Goal: Transaction & Acquisition: Purchase product/service

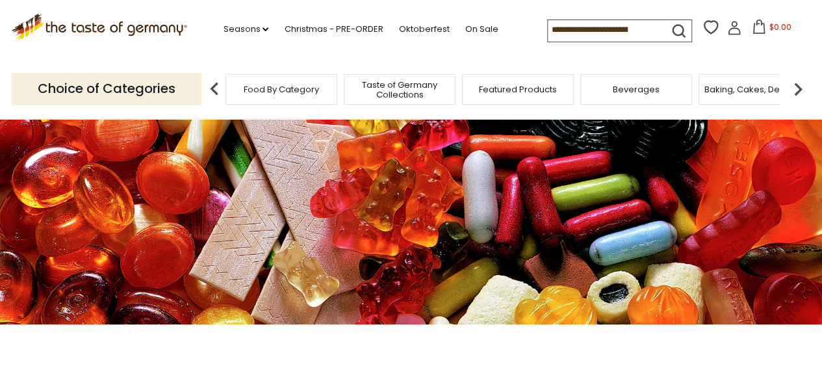
click at [601, 29] on input at bounding box center [603, 29] width 110 height 18
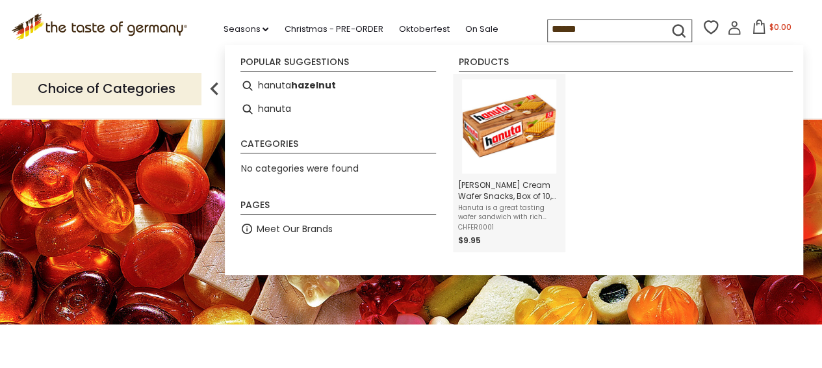
type input "******"
click at [505, 138] on img "Hanuta Hazelnut Cream Wafer Snacks, Box of 10, 7.6 oz" at bounding box center [509, 126] width 94 height 94
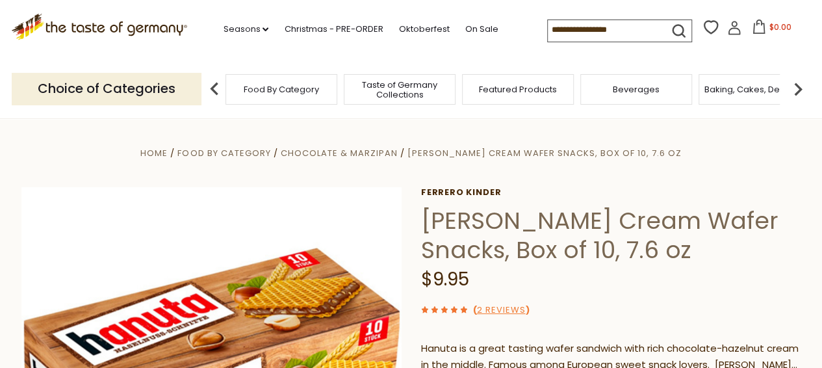
scroll to position [65, 0]
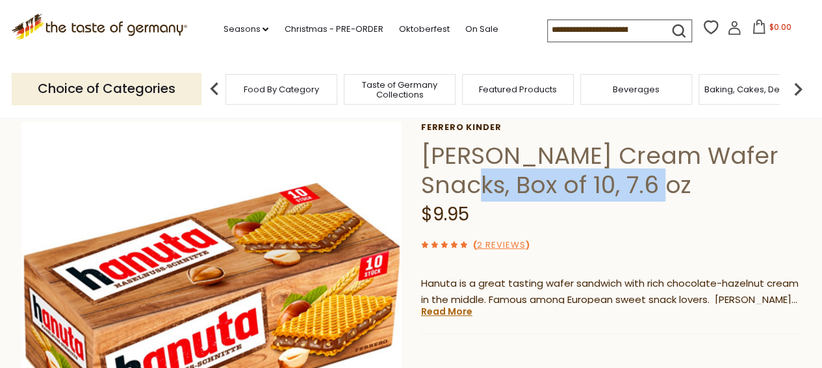
drag, startPoint x: 457, startPoint y: 189, endPoint x: 640, endPoint y: 185, distance: 183.2
click at [640, 185] on h1 "[PERSON_NAME] Cream Wafer Snacks, Box of 10, 7.6 oz" at bounding box center [611, 170] width 380 height 58
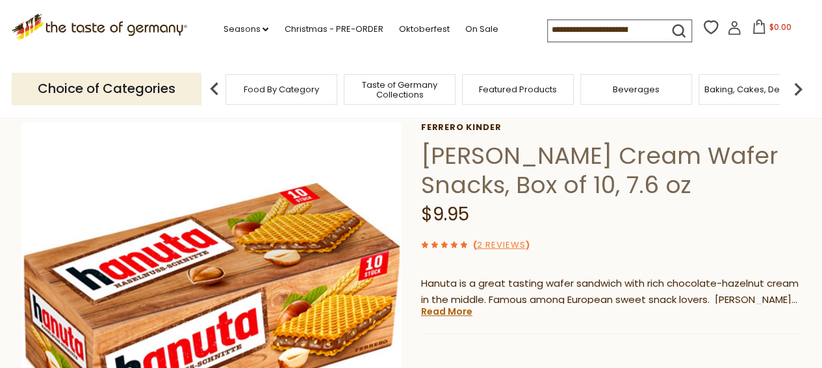
click at [579, 188] on h1 "[PERSON_NAME] Cream Wafer Snacks, Box of 10, 7.6 oz" at bounding box center [611, 170] width 380 height 58
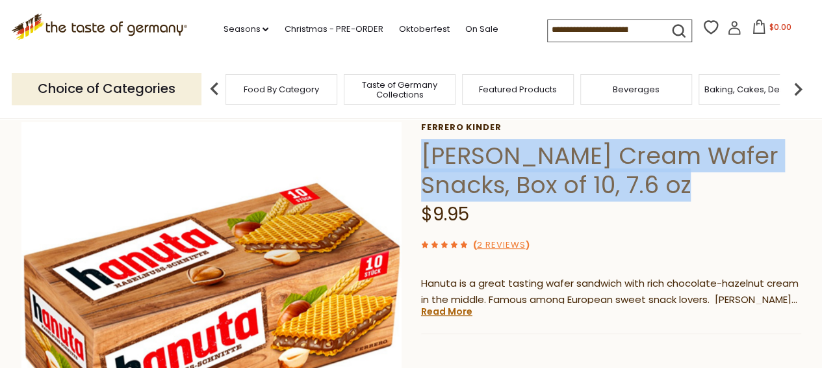
click at [579, 188] on h1 "[PERSON_NAME] Cream Wafer Snacks, Box of 10, 7.6 oz" at bounding box center [611, 170] width 380 height 58
click at [586, 190] on h1 "[PERSON_NAME] Cream Wafer Snacks, Box of 10, 7.6 oz" at bounding box center [611, 170] width 380 height 58
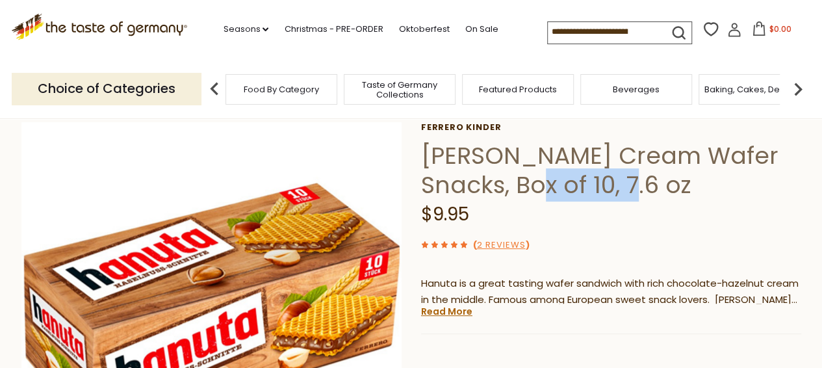
drag, startPoint x: 525, startPoint y: 184, endPoint x: 617, endPoint y: 180, distance: 91.7
click at [617, 180] on h1 "[PERSON_NAME] Cream Wafer Snacks, Box of 10, 7.6 oz" at bounding box center [611, 170] width 380 height 58
click at [510, 178] on h1 "[PERSON_NAME] Cream Wafer Snacks, Box of 10, 7.6 oz" at bounding box center [611, 170] width 380 height 58
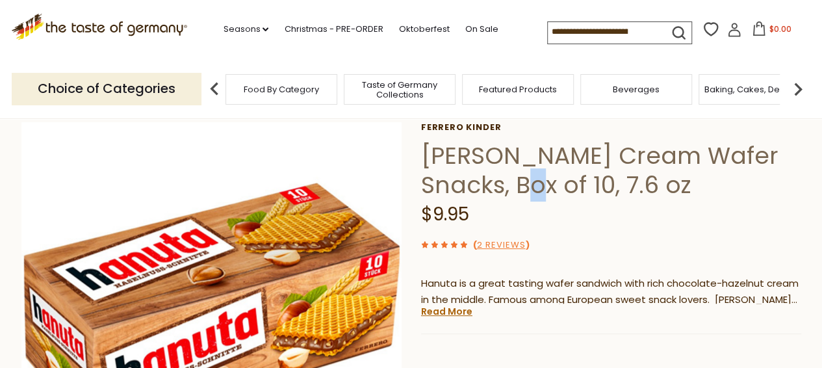
click at [509, 178] on h1 "[PERSON_NAME] Cream Wafer Snacks, Box of 10, 7.6 oz" at bounding box center [611, 170] width 380 height 58
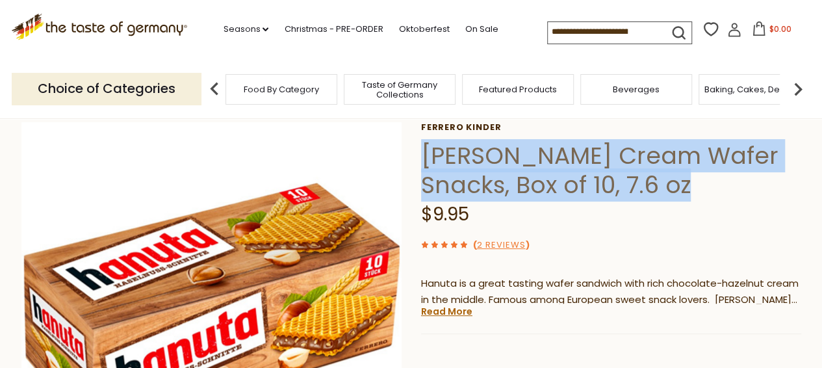
click at [508, 179] on h1 "[PERSON_NAME] Cream Wafer Snacks, Box of 10, 7.6 oz" at bounding box center [611, 170] width 380 height 58
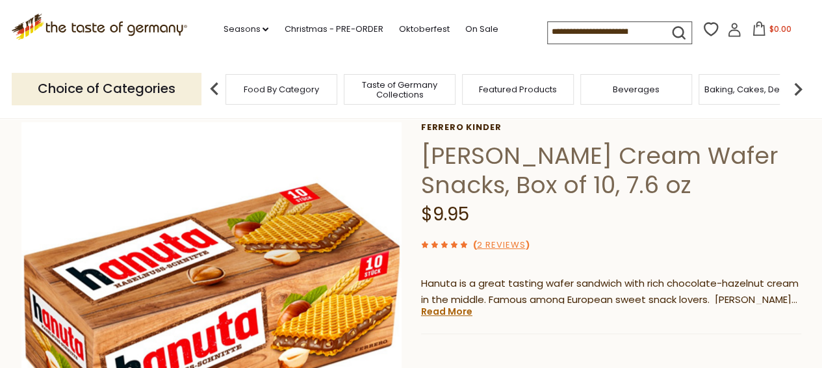
click at [446, 216] on span "$9.95" at bounding box center [445, 213] width 48 height 25
click at [492, 188] on h1 "[PERSON_NAME] Cream Wafer Snacks, Box of 10, 7.6 oz" at bounding box center [611, 170] width 380 height 58
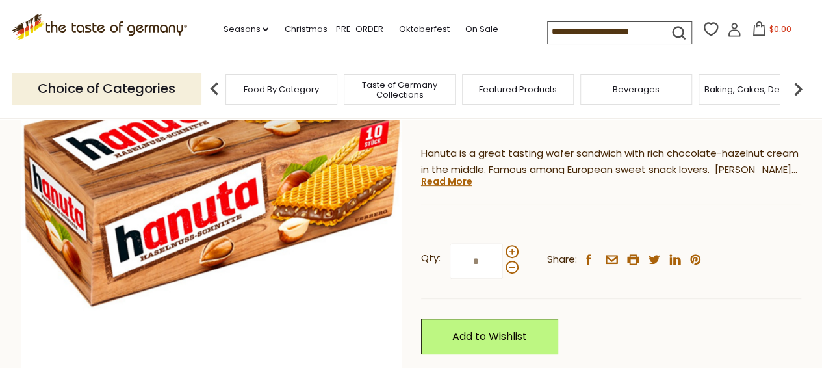
scroll to position [130, 0]
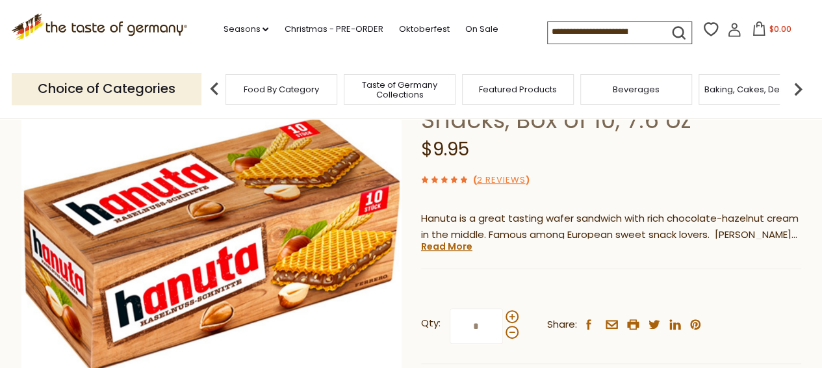
click at [505, 218] on p "Hanuta is a great tasting wafer sandwich with rich chocolate-hazelnut cream in …" at bounding box center [611, 226] width 380 height 32
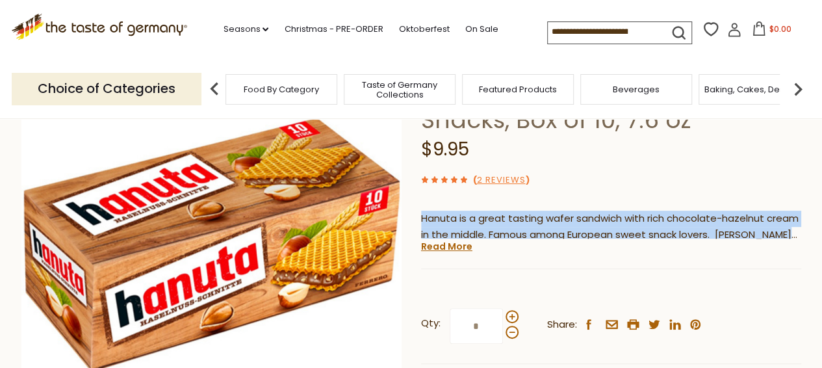
click at [505, 218] on p "Hanuta is a great tasting wafer sandwich with rich chocolate-hazelnut cream in …" at bounding box center [611, 226] width 380 height 32
click at [531, 220] on p "Hanuta is a great tasting wafer sandwich with rich chocolate-hazelnut cream in …" at bounding box center [611, 226] width 380 height 32
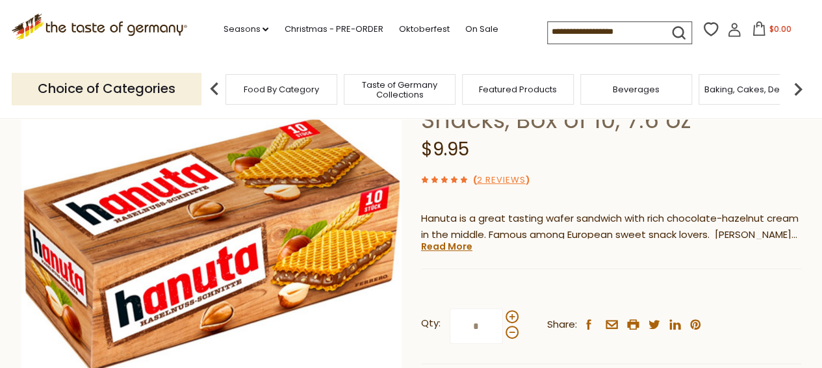
click at [529, 220] on p "Hanuta is a great tasting wafer sandwich with rich chocolate-hazelnut cream in …" at bounding box center [611, 226] width 380 height 32
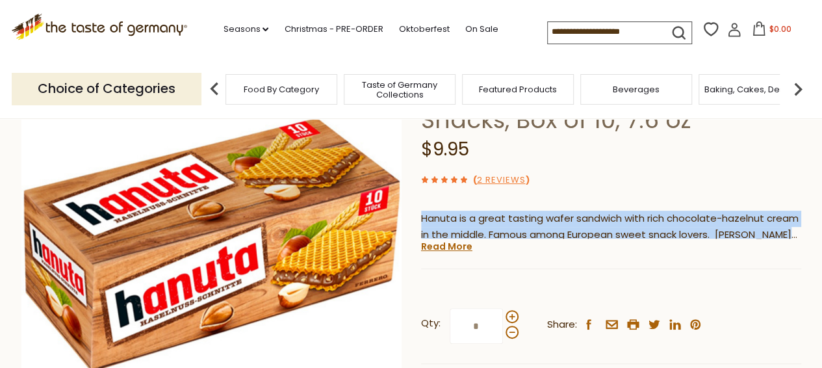
click at [529, 220] on p "Hanuta is a great tasting wafer sandwich with rich chocolate-hazelnut cream in …" at bounding box center [611, 226] width 380 height 32
click at [522, 221] on p "Hanuta is a great tasting wafer sandwich with rich chocolate-hazelnut cream in …" at bounding box center [611, 226] width 380 height 32
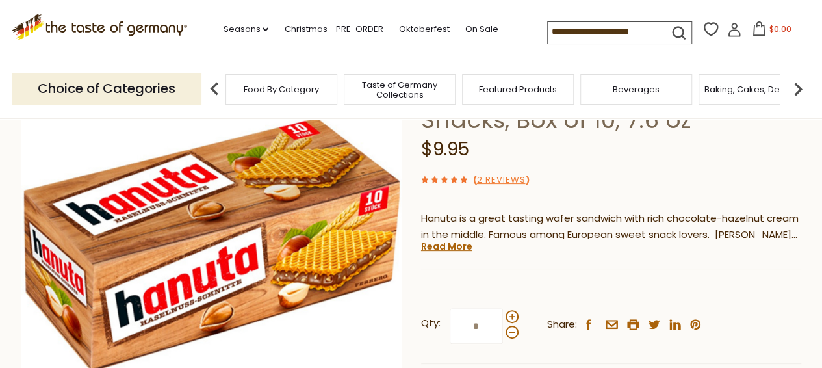
click at [434, 250] on link "Read More" at bounding box center [446, 246] width 51 height 13
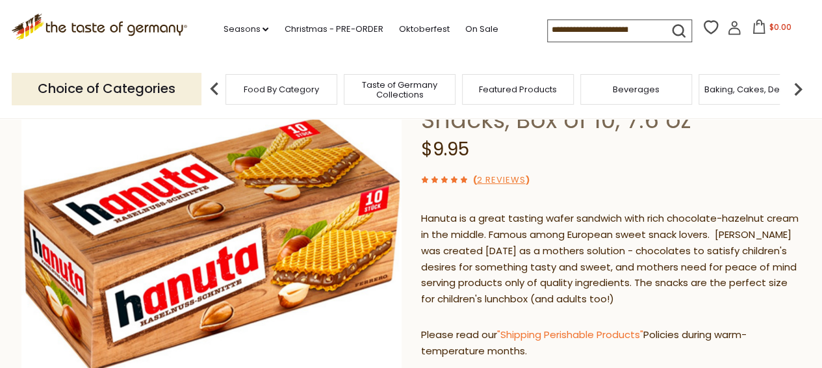
scroll to position [0, 0]
